Goal: Task Accomplishment & Management: Manage account settings

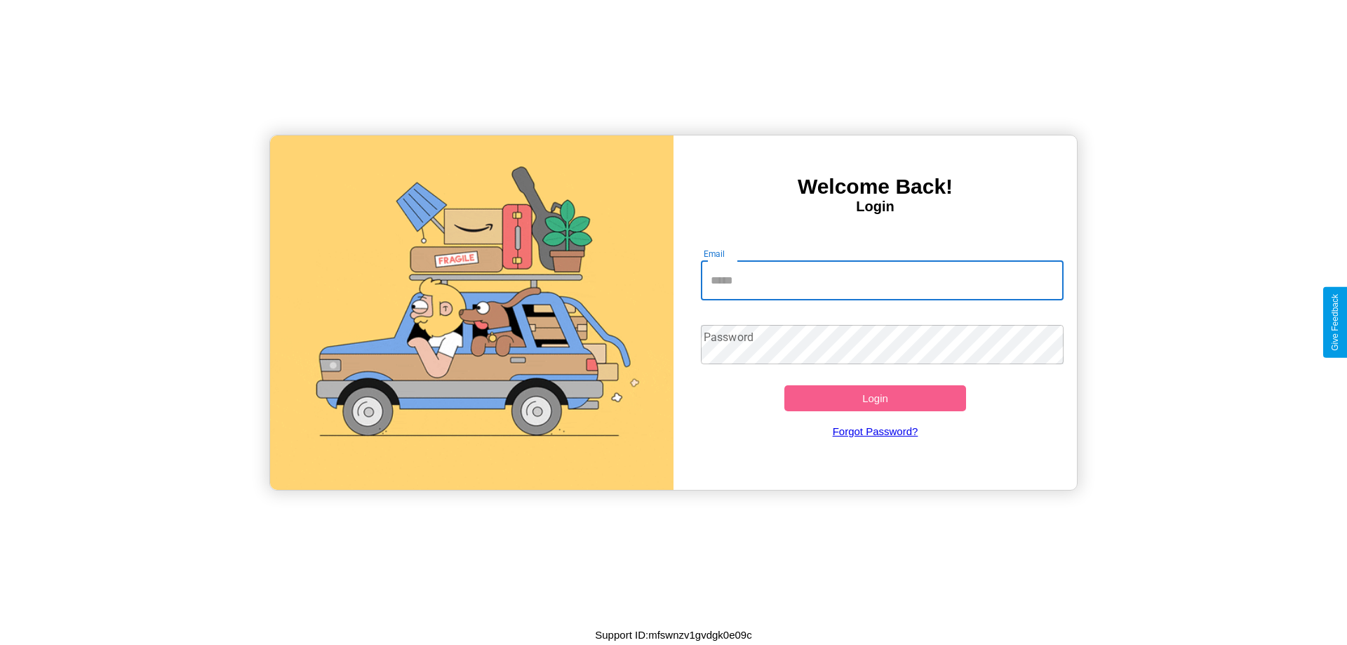
click at [882, 280] on input "Email" at bounding box center [882, 280] width 363 height 39
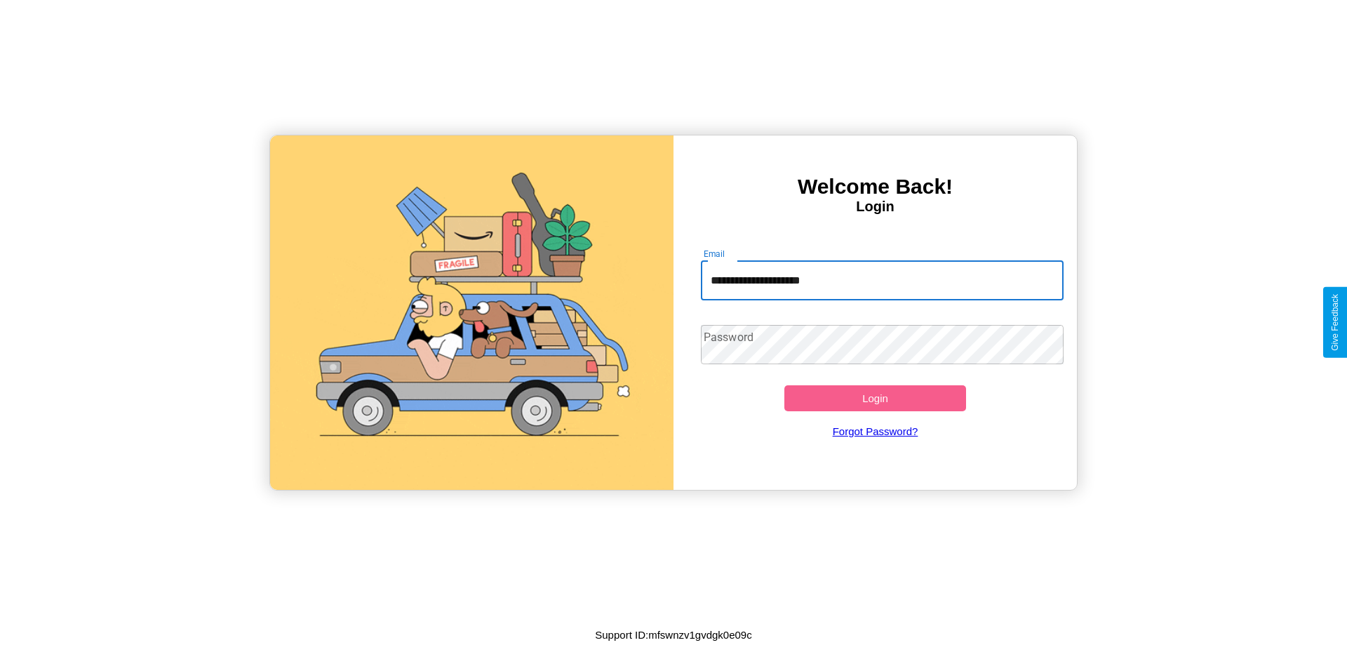
type input "**********"
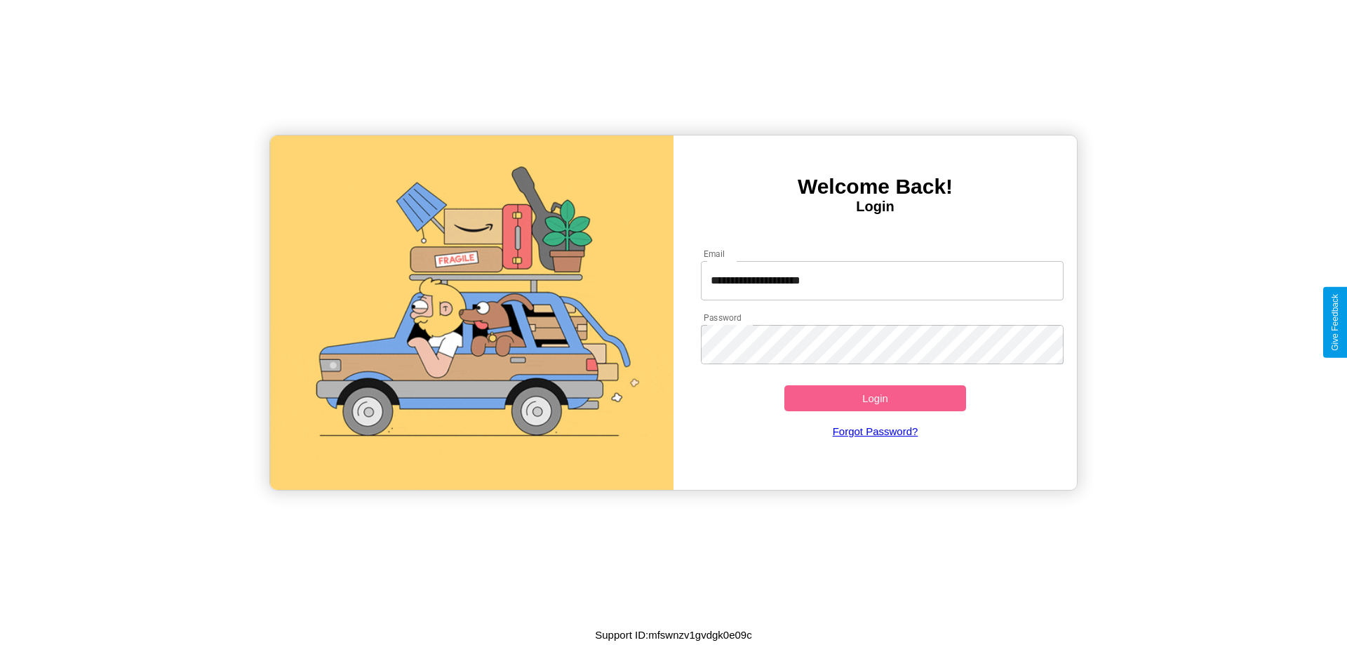
click at [875, 398] on button "Login" at bounding box center [875, 398] width 182 height 26
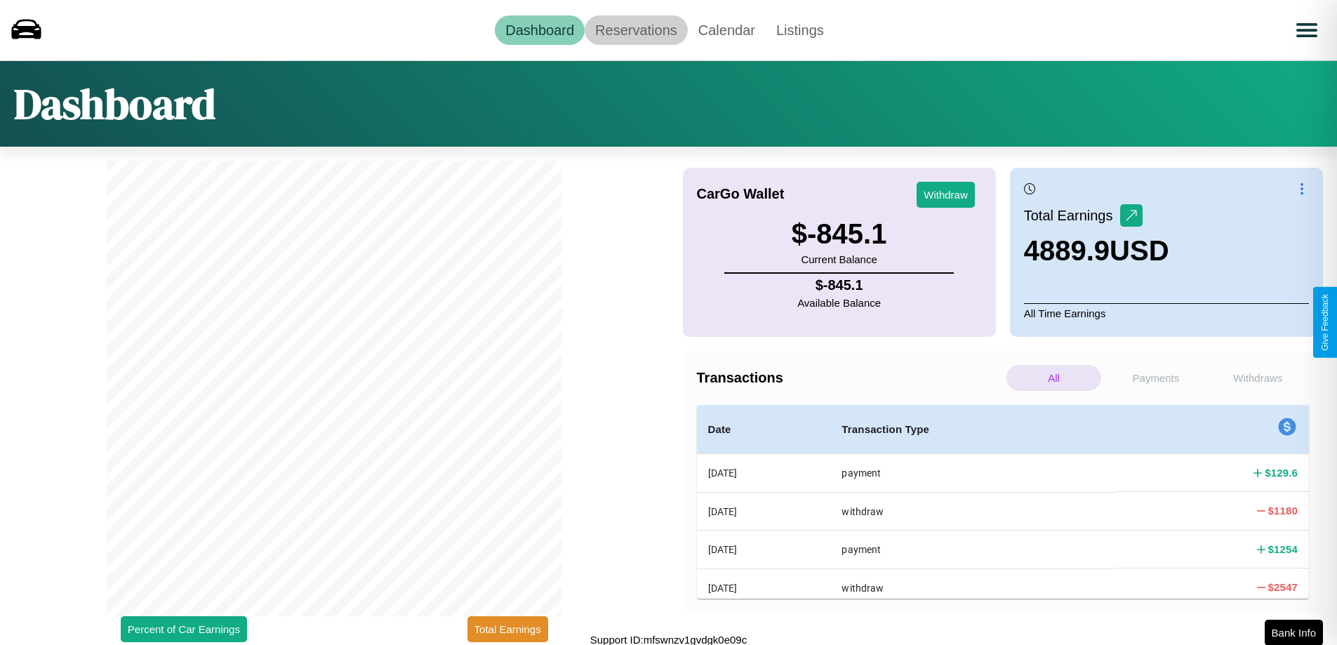
click at [636, 29] on link "Reservations" at bounding box center [635, 29] width 103 height 29
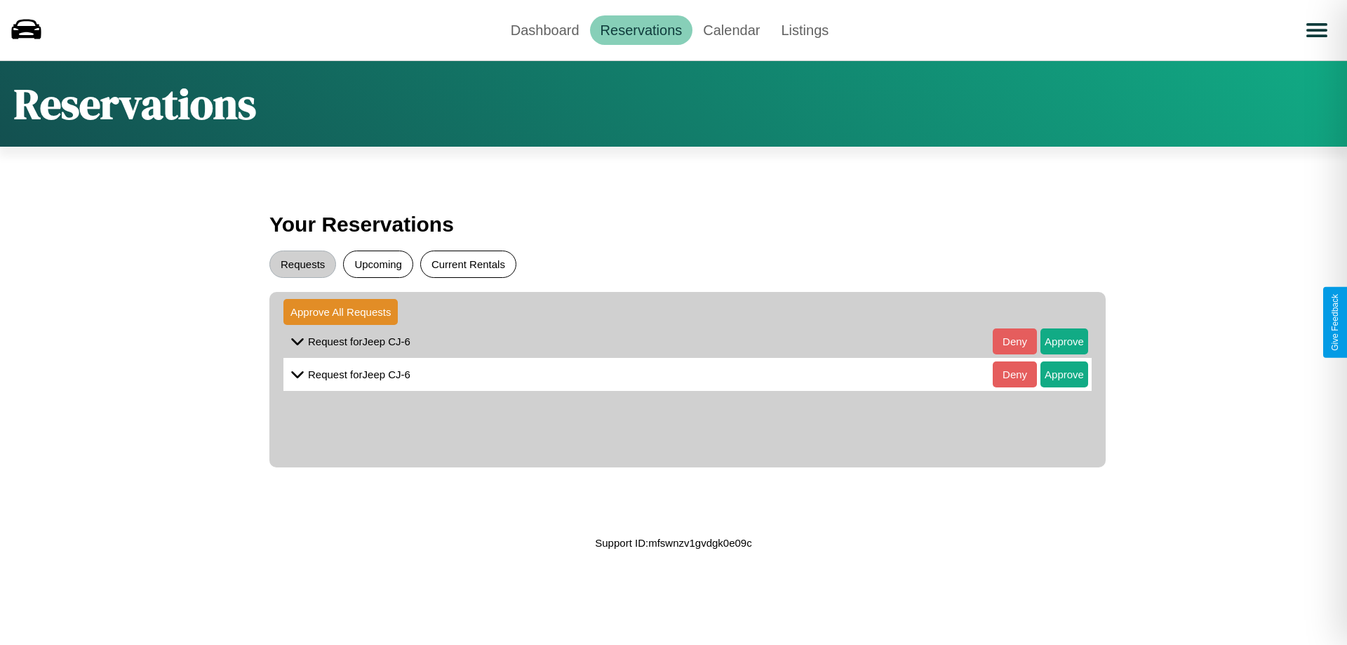
click at [468, 264] on button "Current Rentals" at bounding box center [468, 263] width 96 height 27
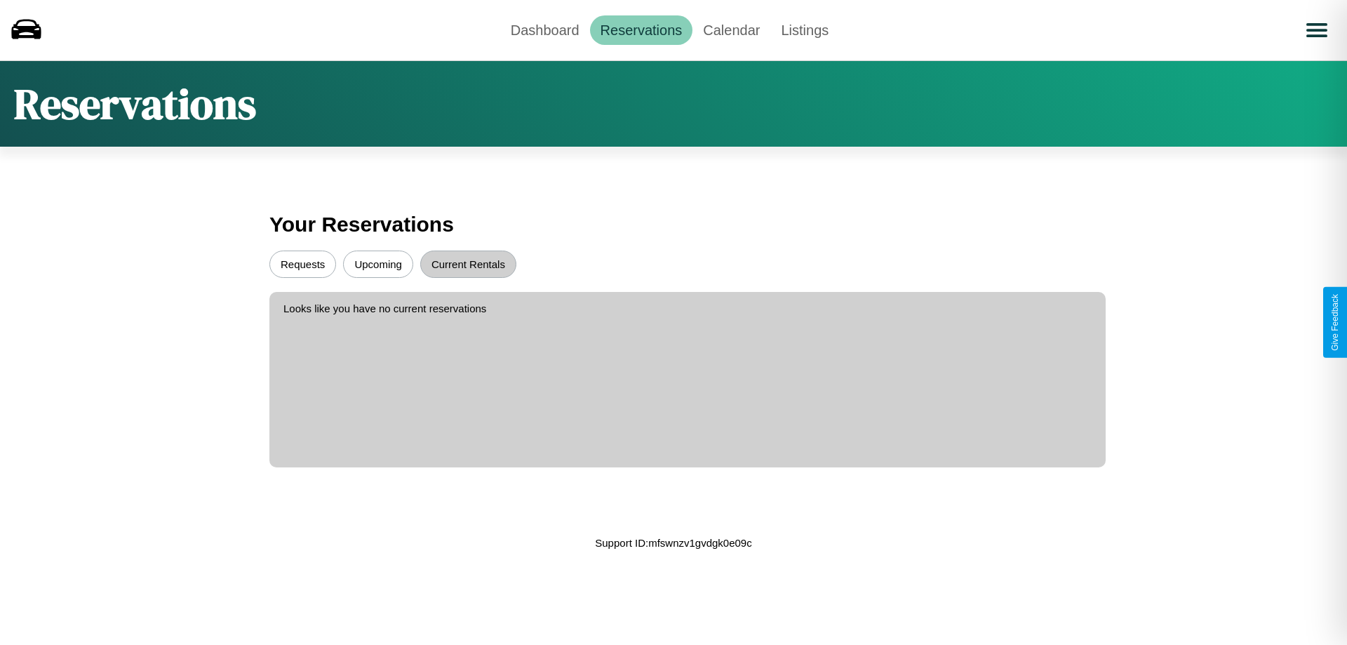
click at [378, 264] on button "Upcoming" at bounding box center [378, 263] width 70 height 27
click at [302, 264] on button "Requests" at bounding box center [302, 263] width 67 height 27
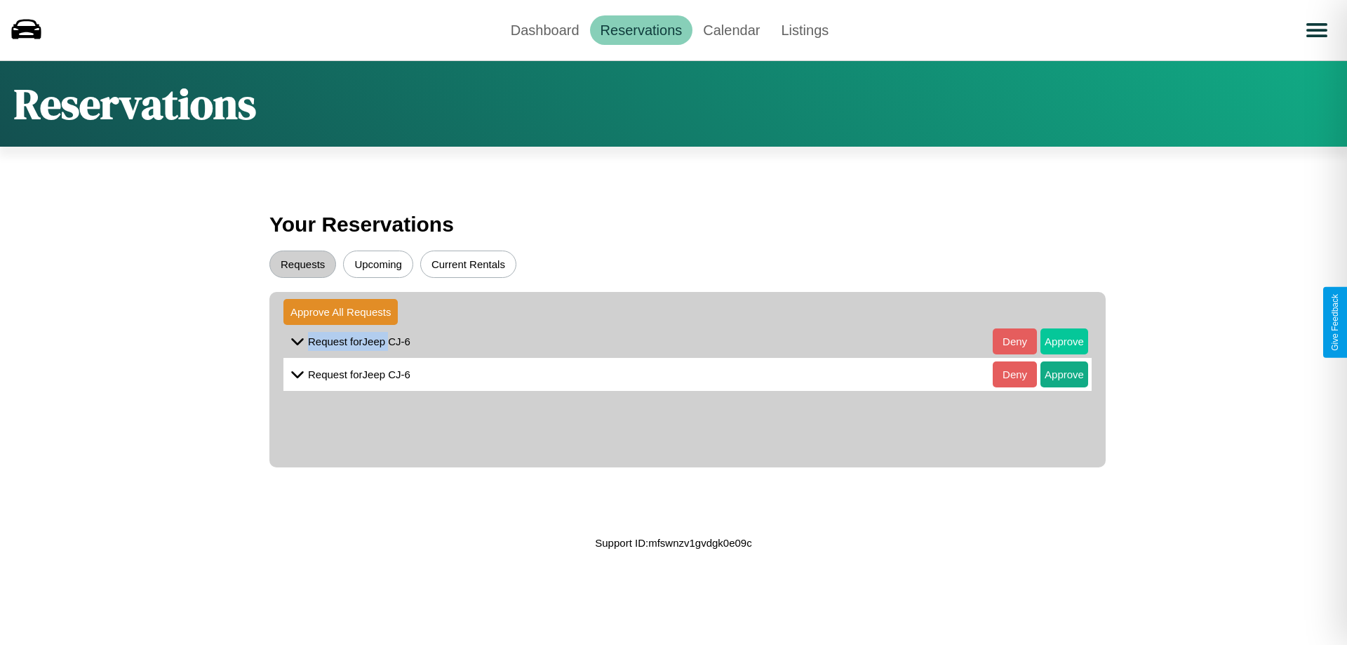
click at [1054, 341] on button "Approve" at bounding box center [1064, 341] width 48 height 26
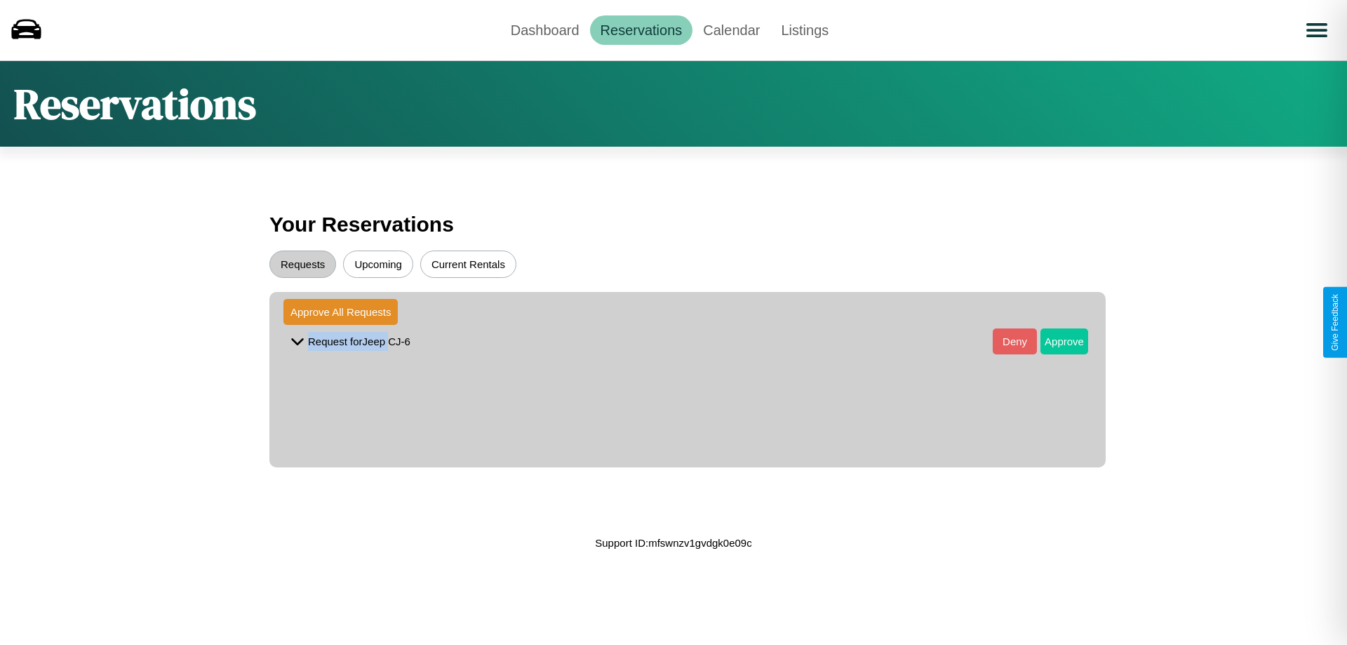
click at [1054, 341] on button "Approve" at bounding box center [1064, 341] width 48 height 26
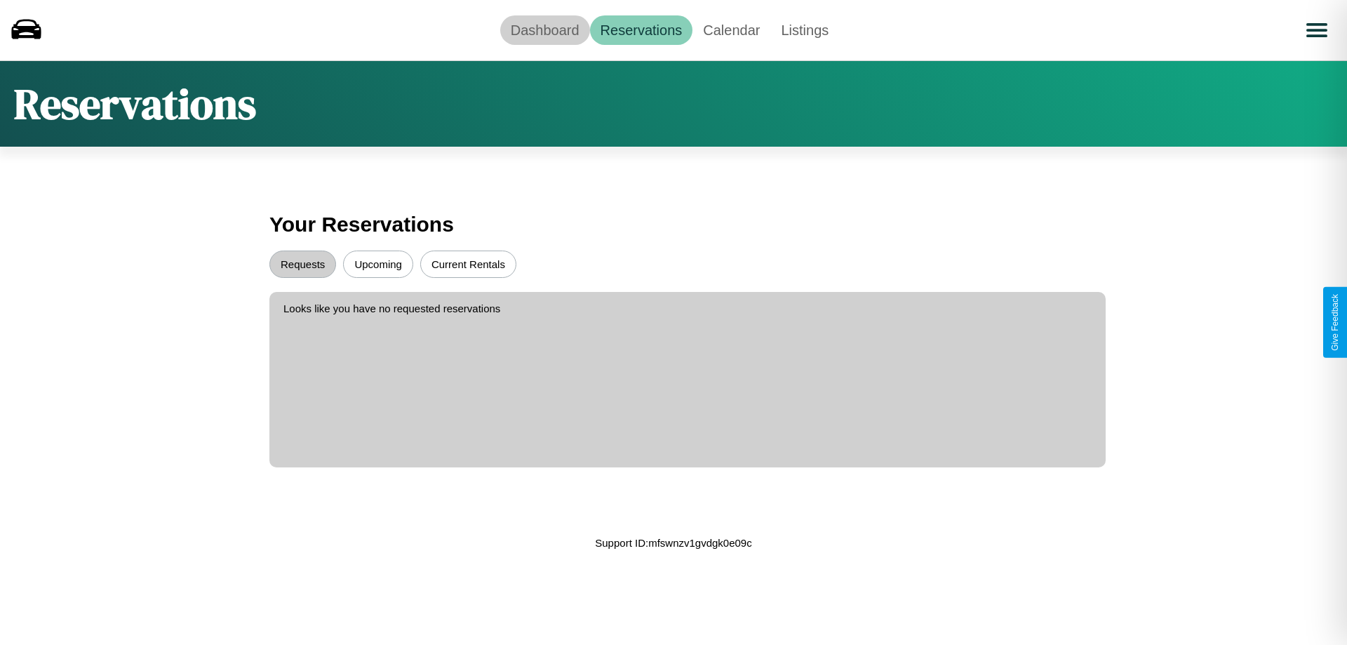
click at [544, 29] on link "Dashboard" at bounding box center [545, 29] width 90 height 29
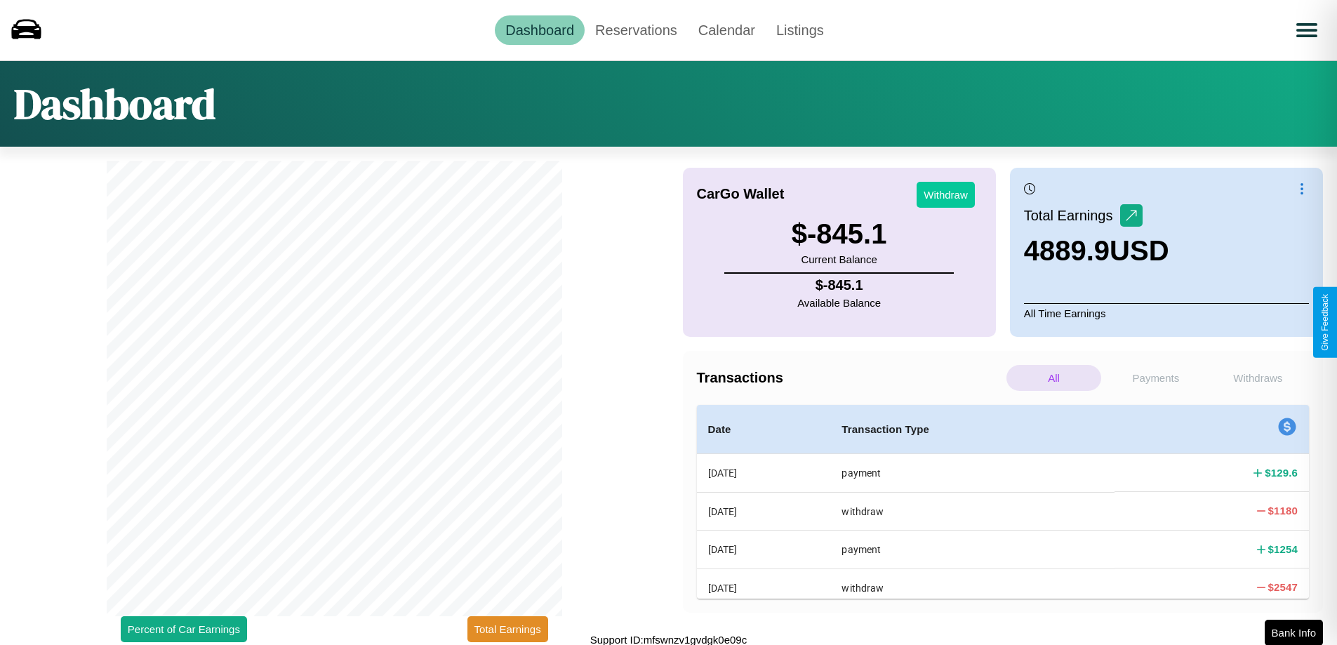
click at [945, 194] on button "Withdraw" at bounding box center [945, 195] width 58 height 26
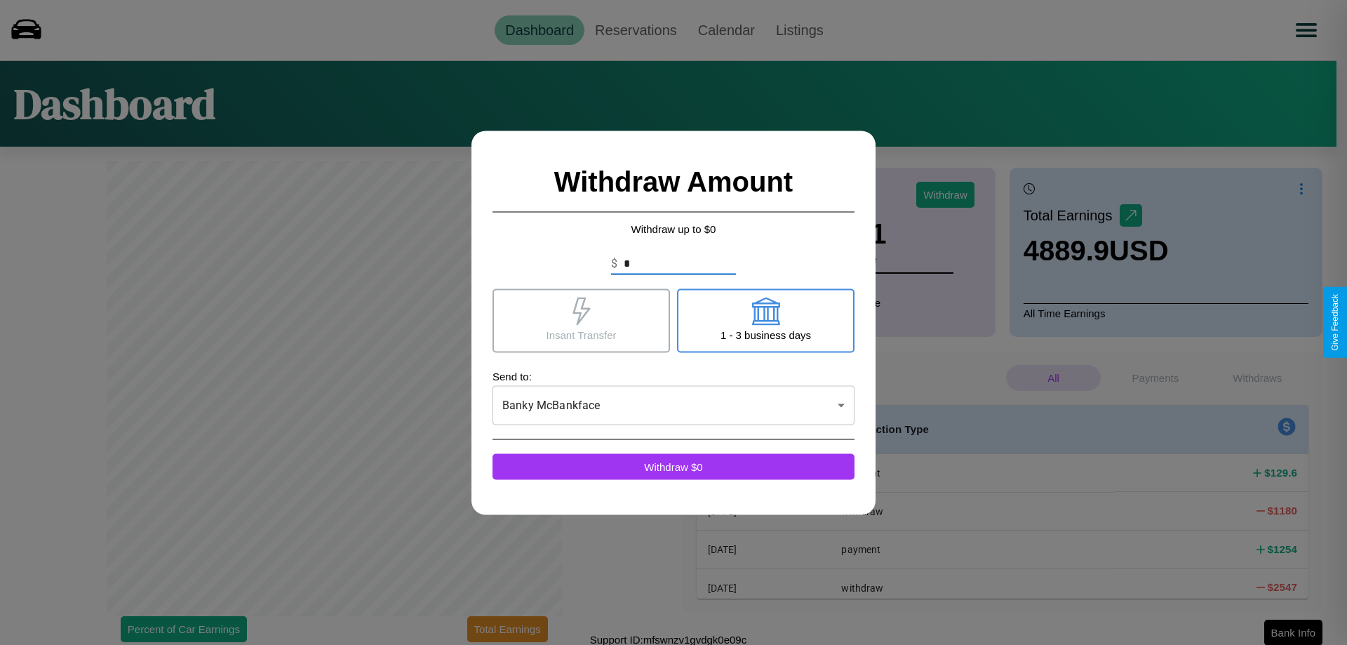
click at [765, 320] on icon at bounding box center [765, 311] width 28 height 28
click at [581, 320] on icon at bounding box center [581, 311] width 18 height 28
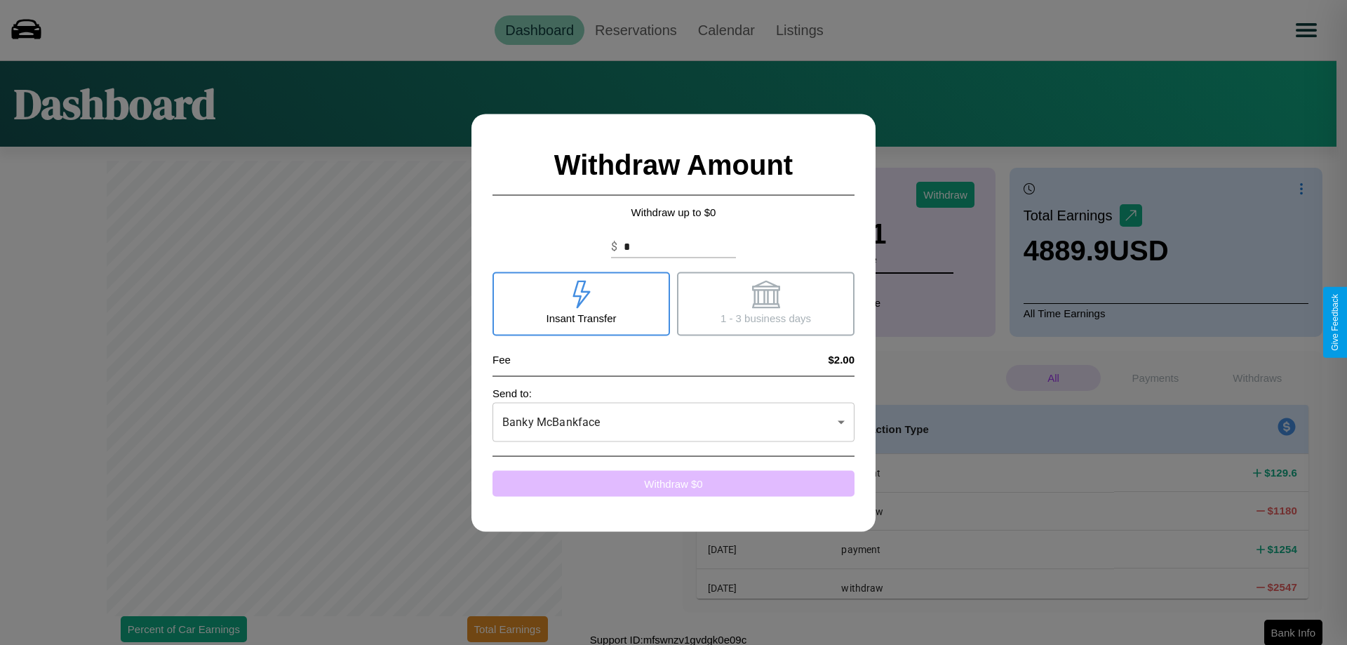
click at [674, 483] on button "Withdraw $ 0" at bounding box center [674, 483] width 362 height 26
